Goal: Transaction & Acquisition: Subscribe to service/newsletter

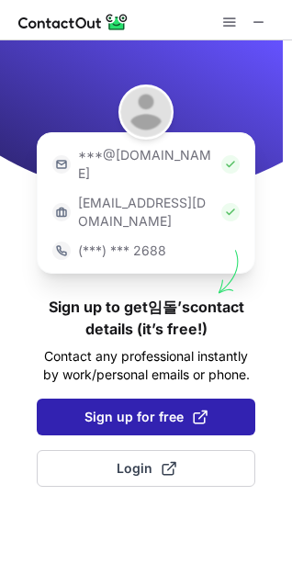
click at [133, 408] on span "Sign up for free" at bounding box center [146, 417] width 123 height 18
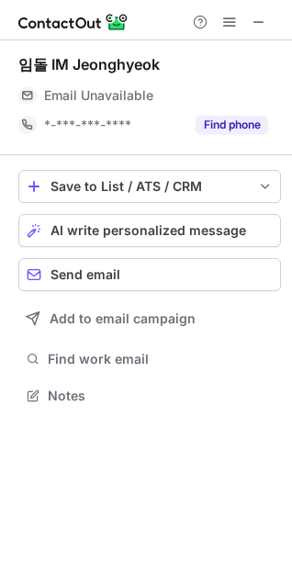
scroll to position [383, 292]
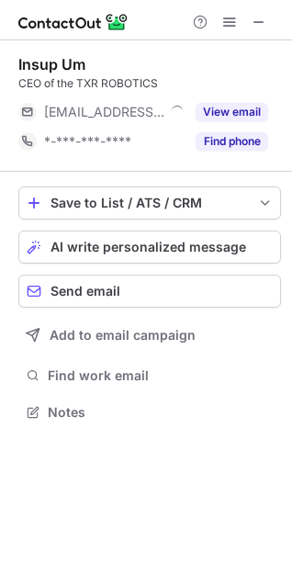
scroll to position [400, 292]
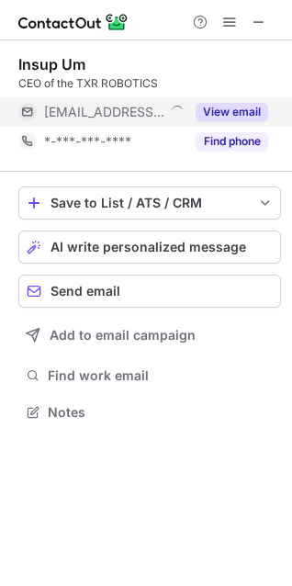
click at [233, 111] on button "View email" at bounding box center [232, 112] width 73 height 18
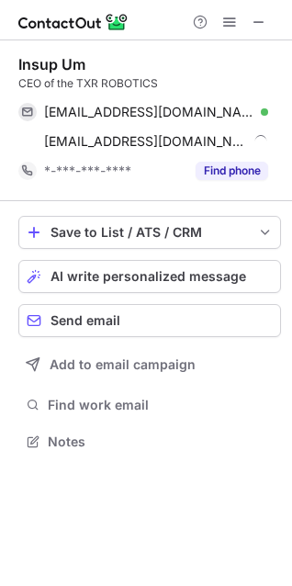
scroll to position [429, 292]
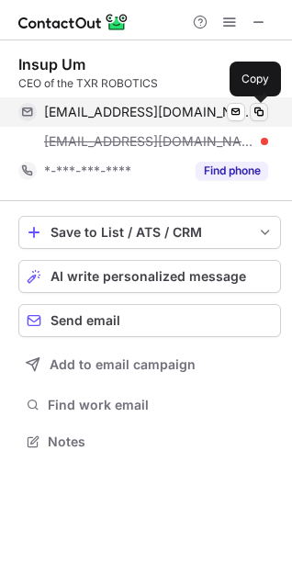
click at [257, 113] on span at bounding box center [259, 112] width 15 height 15
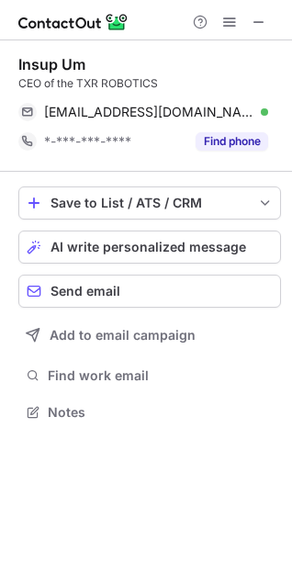
scroll to position [400, 292]
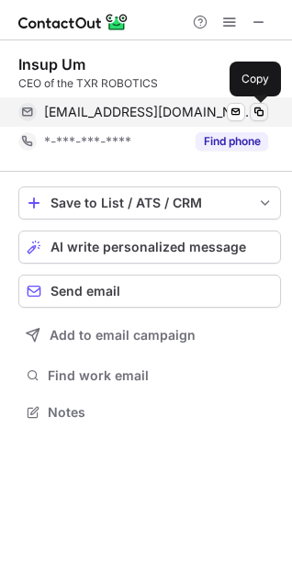
click at [253, 110] on span at bounding box center [259, 112] width 15 height 15
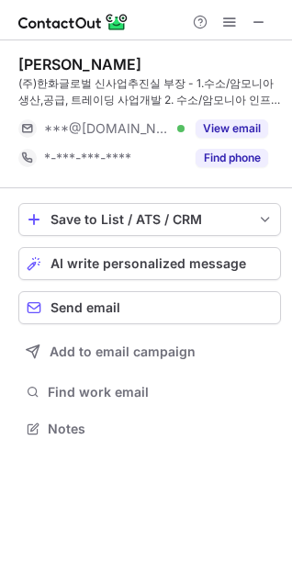
scroll to position [416, 292]
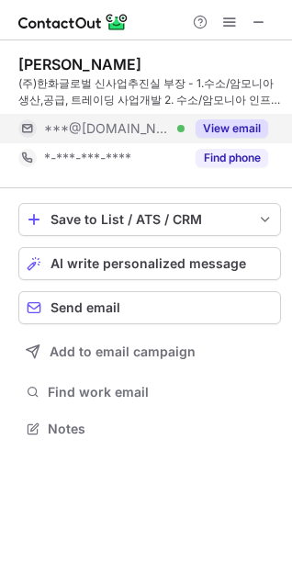
click at [242, 132] on button "View email" at bounding box center [232, 128] width 73 height 18
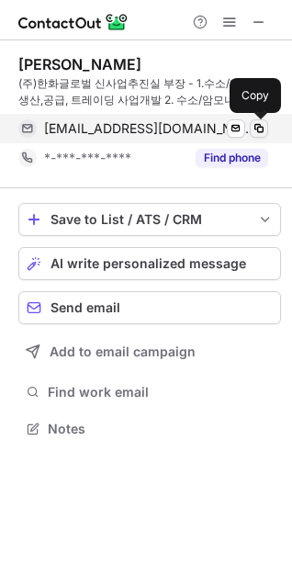
click at [261, 128] on span at bounding box center [259, 128] width 15 height 15
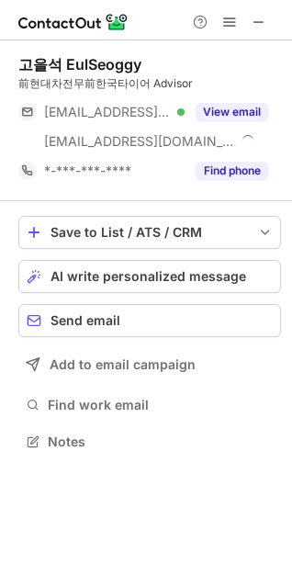
scroll to position [429, 292]
click at [244, 115] on button "View email" at bounding box center [232, 112] width 73 height 18
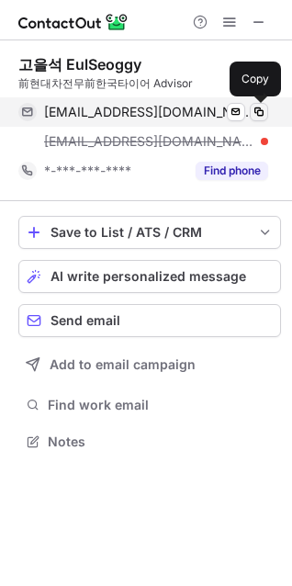
click at [255, 109] on span at bounding box center [259, 112] width 15 height 15
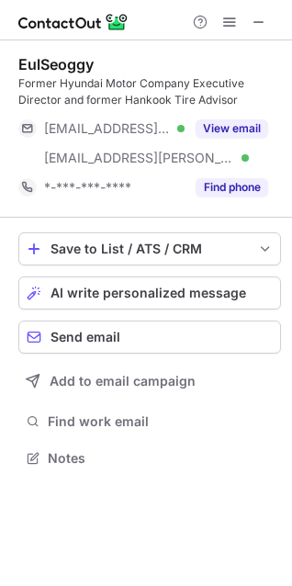
scroll to position [446, 292]
click at [254, 16] on span at bounding box center [259, 22] width 15 height 15
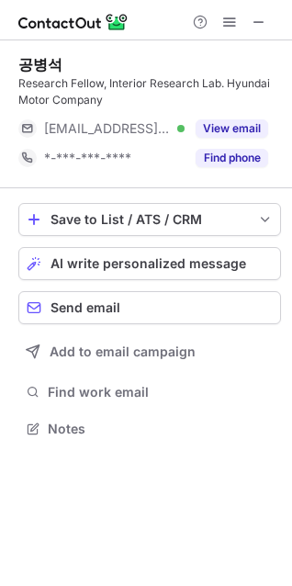
scroll to position [416, 292]
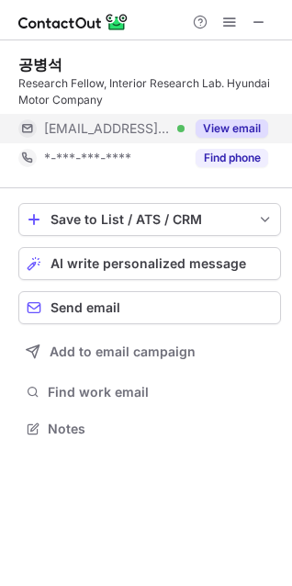
click at [233, 119] on div "View email" at bounding box center [227, 128] width 84 height 29
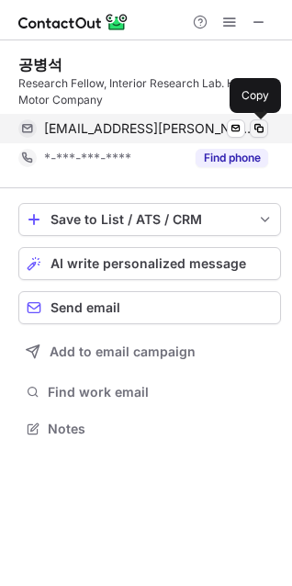
click at [257, 130] on span at bounding box center [259, 128] width 15 height 15
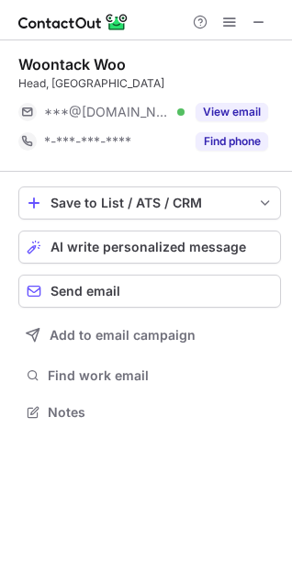
scroll to position [400, 292]
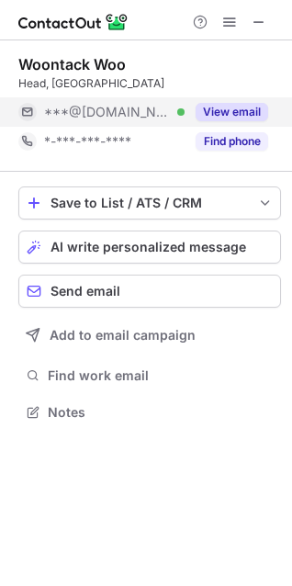
click at [214, 107] on button "View email" at bounding box center [232, 112] width 73 height 18
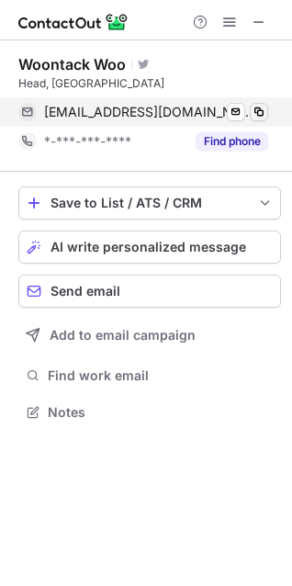
click at [266, 112] on button at bounding box center [259, 112] width 18 height 18
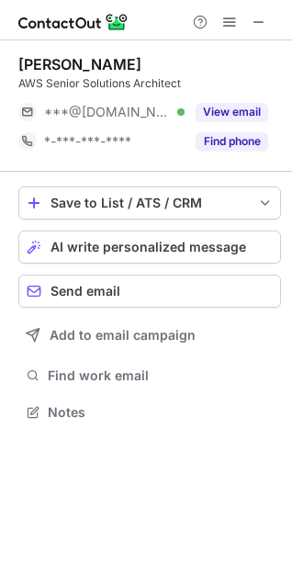
scroll to position [400, 292]
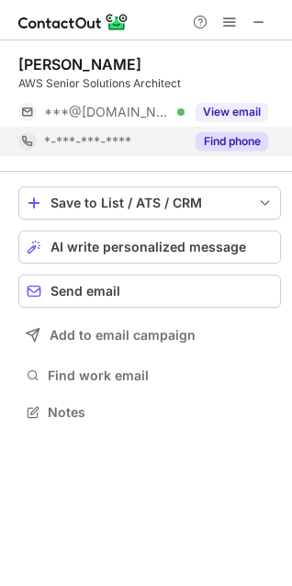
click at [221, 119] on button "View email" at bounding box center [232, 112] width 73 height 18
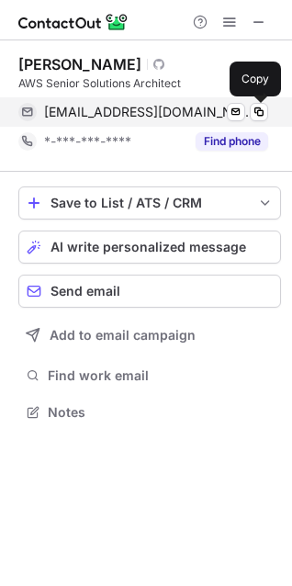
click at [255, 110] on span at bounding box center [259, 112] width 15 height 15
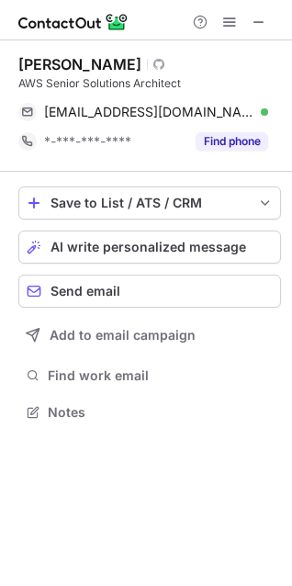
click at [259, 109] on span at bounding box center [259, 112] width 15 height 15
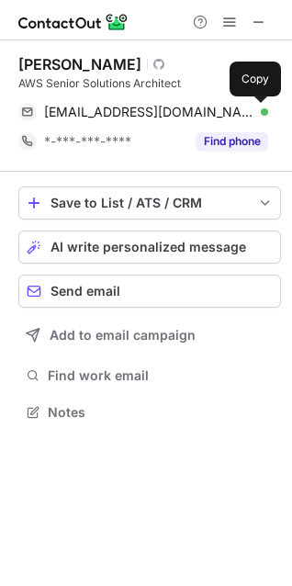
drag, startPoint x: 270, startPoint y: 65, endPoint x: 121, endPoint y: 63, distance: 148.8
click at [121, 63] on div "Dong Hoon Han Visit Github profile AWS Senior Solutions Architect nuno1026@gmai…" at bounding box center [146, 240] width 292 height 400
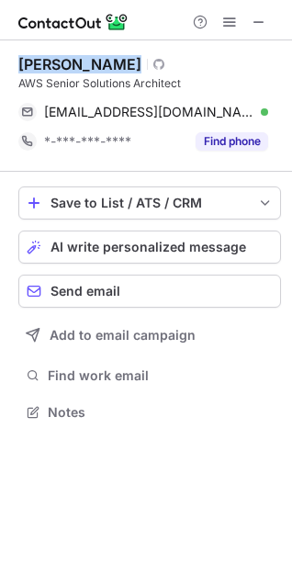
drag, startPoint x: 28, startPoint y: 67, endPoint x: 129, endPoint y: 62, distance: 100.3
click at [129, 62] on div "Dong Hoon Han Visit Github profile AWS Senior Solutions Architect nuno1026@gmai…" at bounding box center [146, 240] width 292 height 400
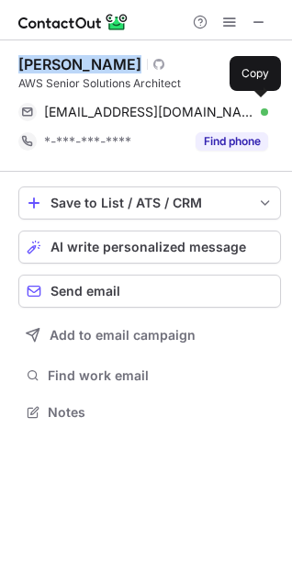
copy div "Dong Hoon Han"
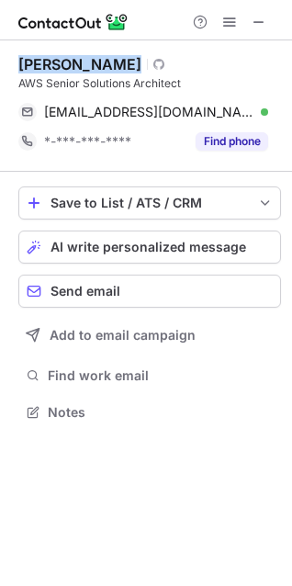
copy div "Dong Hoon Han"
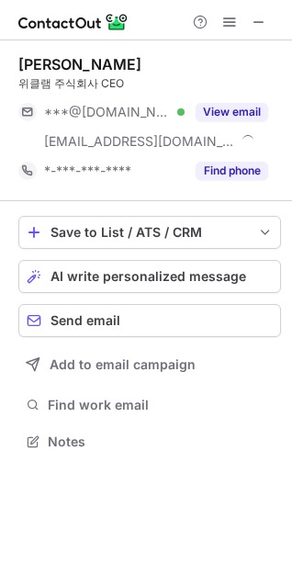
scroll to position [429, 292]
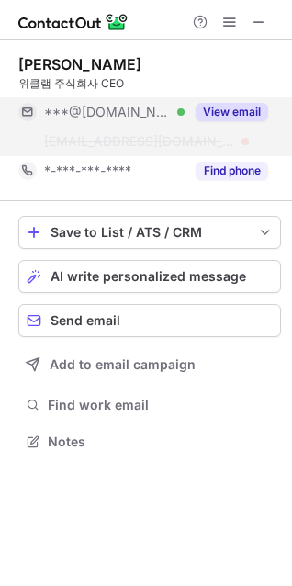
click at [246, 109] on button "View email" at bounding box center [232, 112] width 73 height 18
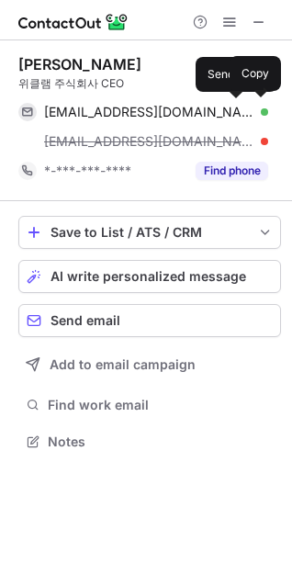
click at [251, 107] on button at bounding box center [259, 112] width 18 height 18
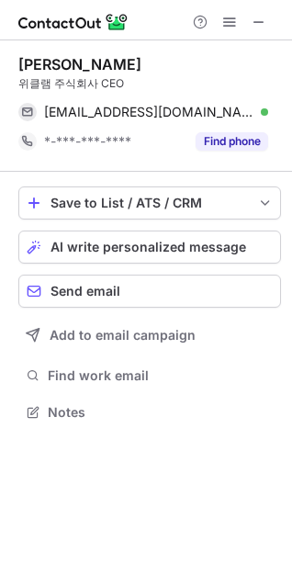
scroll to position [400, 292]
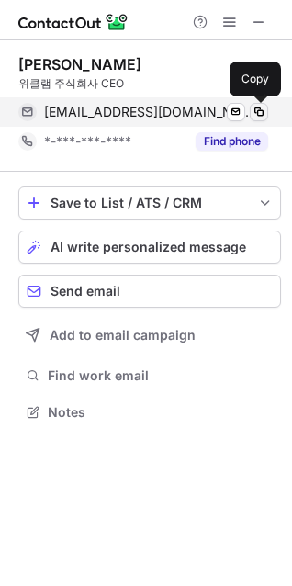
click at [255, 108] on span at bounding box center [259, 112] width 15 height 15
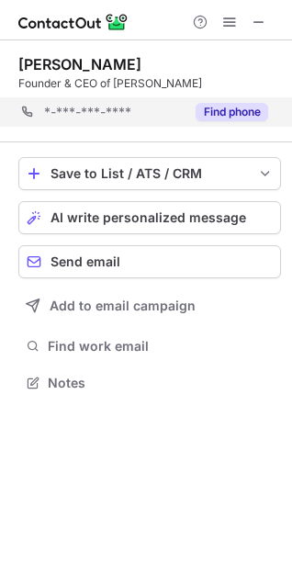
scroll to position [370, 292]
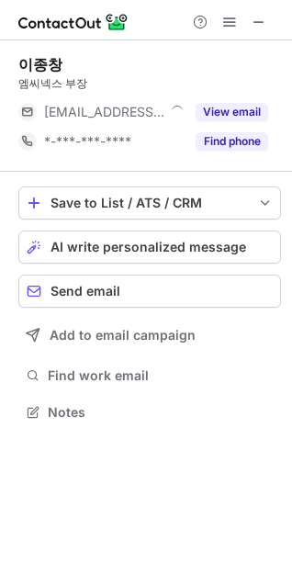
scroll to position [400, 292]
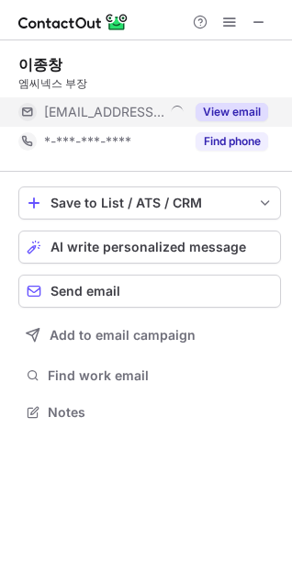
click at [243, 103] on button "View email" at bounding box center [232, 112] width 73 height 18
click at [185, 112] on div "***@mcnex.com" at bounding box center [114, 112] width 141 height 17
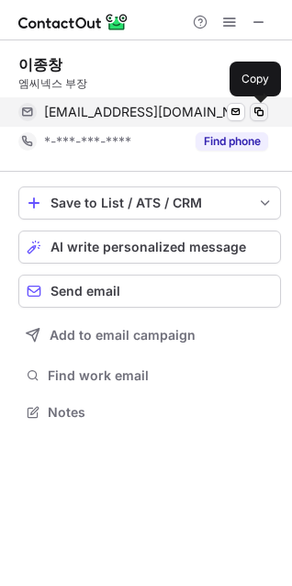
click at [255, 104] on button at bounding box center [259, 112] width 18 height 18
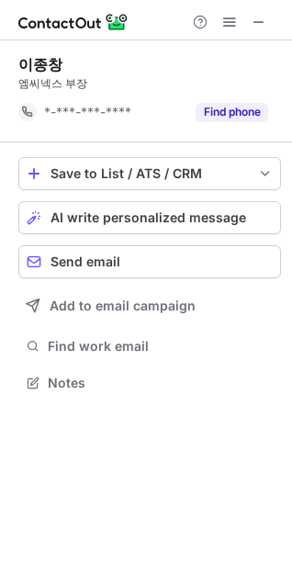
scroll to position [370, 292]
click at [268, 24] on button at bounding box center [259, 22] width 22 height 22
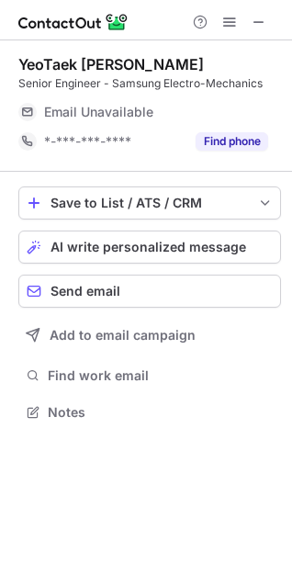
scroll to position [400, 292]
